Goal: Task Accomplishment & Management: Manage account settings

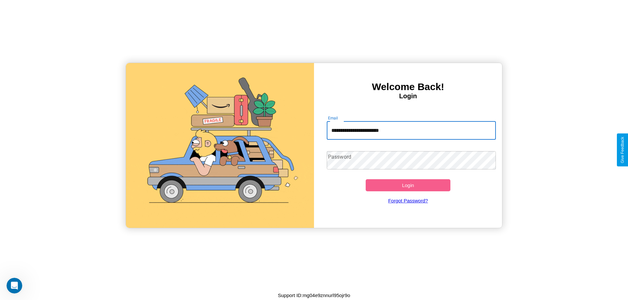
type input "**********"
click at [408, 185] on button "Login" at bounding box center [407, 185] width 85 height 12
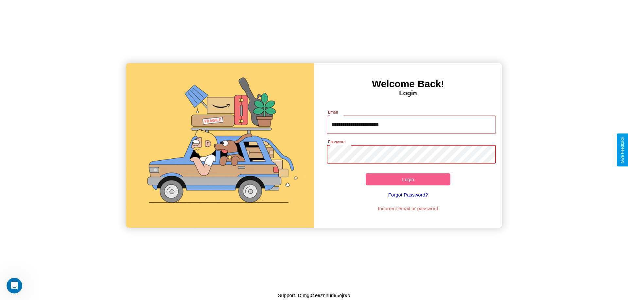
click at [408, 179] on button "Login" at bounding box center [407, 180] width 85 height 12
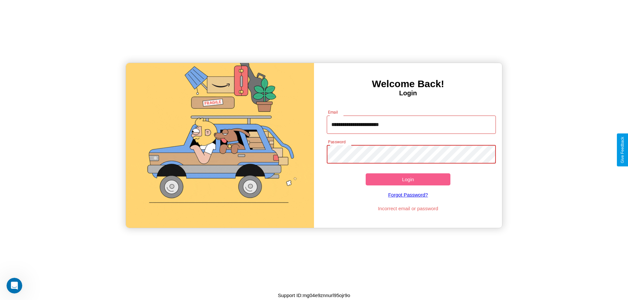
click at [408, 179] on button "Login" at bounding box center [407, 180] width 85 height 12
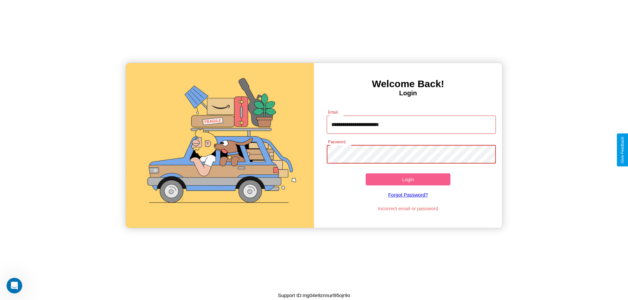
click at [408, 179] on button "Login" at bounding box center [407, 180] width 85 height 12
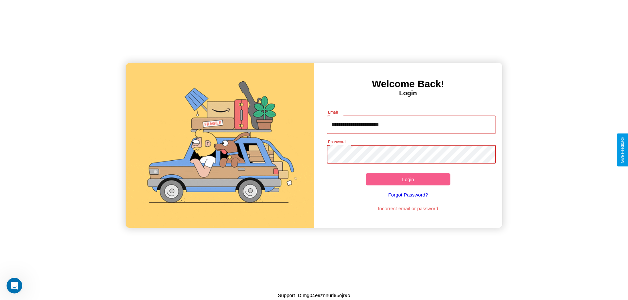
click at [408, 179] on button "Login" at bounding box center [407, 180] width 85 height 12
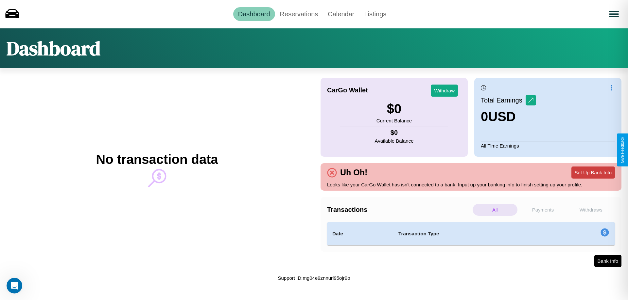
click at [593, 173] on button "Set Up Bank Info" at bounding box center [592, 173] width 43 height 12
